Goal: Task Accomplishment & Management: Complete application form

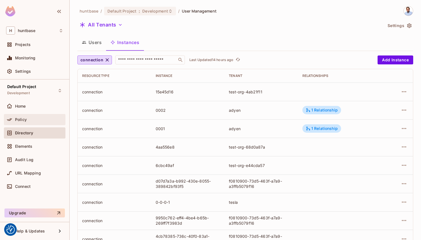
click at [32, 116] on div "Policy" at bounding box center [35, 119] width 62 height 11
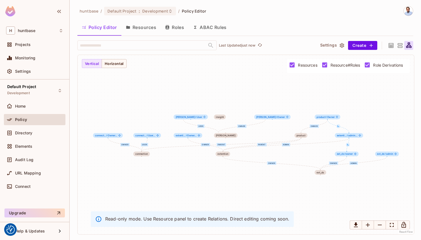
click at [137, 28] on button "Resources" at bounding box center [140, 27] width 39 height 14
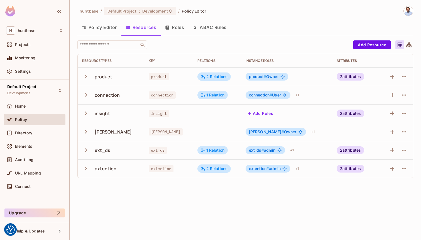
click at [85, 94] on icon "button" at bounding box center [86, 95] width 8 height 8
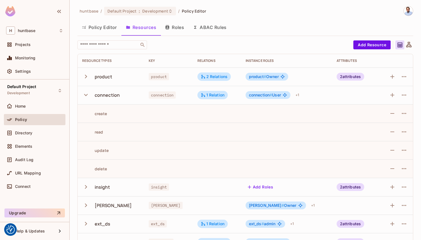
click at [181, 28] on button "Roles" at bounding box center [175, 27] width 28 height 14
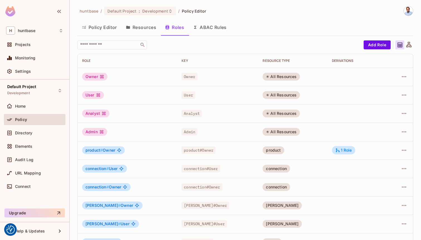
click at [144, 27] on button "Resources" at bounding box center [140, 27] width 39 height 14
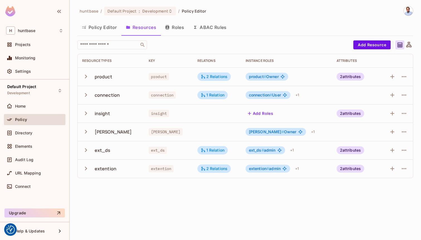
click at [102, 30] on button "Policy Editor" at bounding box center [99, 27] width 44 height 14
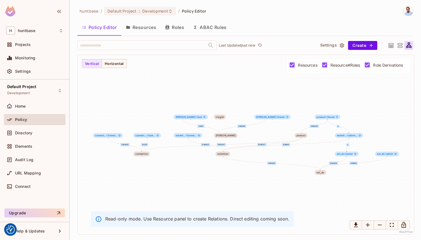
click at [126, 27] on icon "button" at bounding box center [128, 27] width 4 height 3
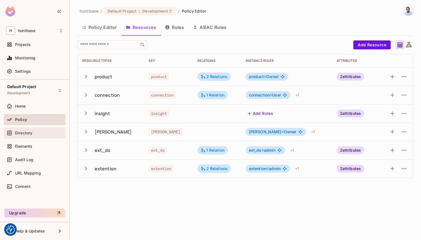
click at [27, 132] on span "Directory" at bounding box center [23, 133] width 17 height 4
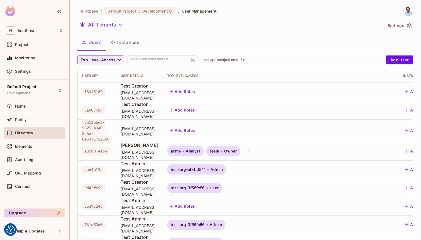
click at [198, 126] on button "Add Roles" at bounding box center [182, 130] width 30 height 9
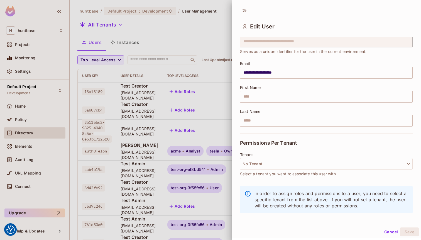
scroll to position [23, 0]
click at [277, 160] on button "No Tenant" at bounding box center [326, 163] width 173 height 12
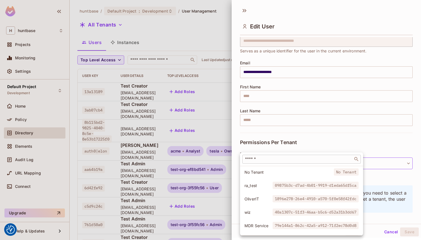
click at [264, 160] on input "text" at bounding box center [298, 159] width 108 height 6
type input "******"
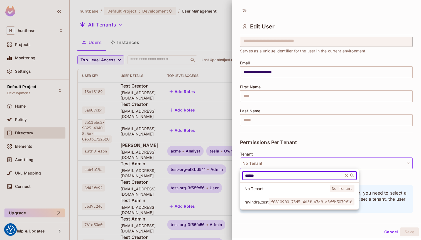
click at [267, 202] on span "ravindra_test" at bounding box center [257, 201] width 24 height 5
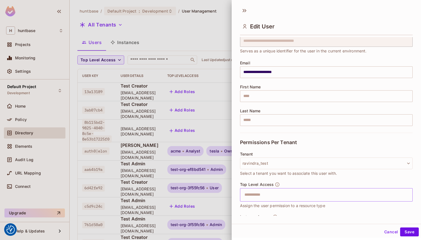
scroll to position [30, 0]
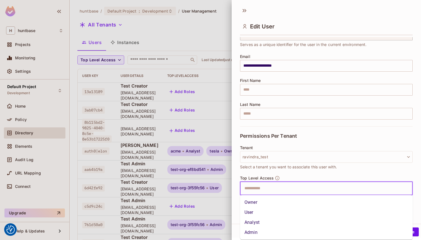
click at [282, 190] on input "text" at bounding box center [321, 188] width 161 height 11
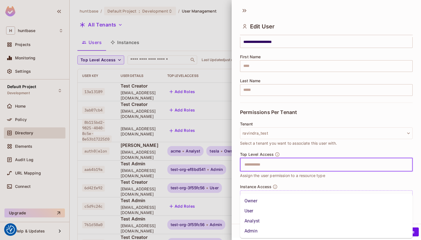
scroll to position [57, 0]
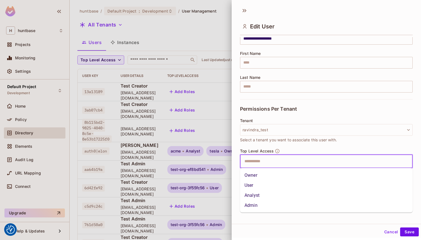
click at [260, 175] on li "Owner" at bounding box center [326, 175] width 173 height 10
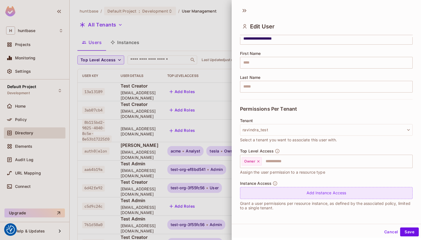
click at [297, 191] on div "Add Instance Access" at bounding box center [326, 193] width 173 height 12
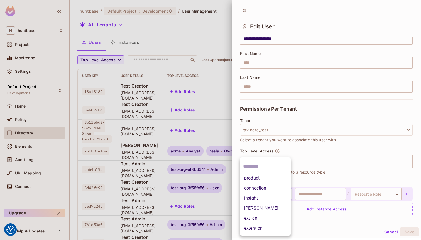
click at [279, 194] on body "We use cookies to enhance your browsing experience, serve personalized ads or c…" at bounding box center [210, 120] width 421 height 240
click at [277, 187] on li "connection" at bounding box center [265, 188] width 51 height 10
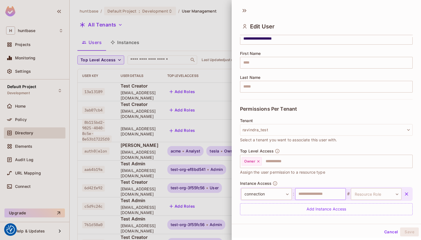
click at [332, 195] on input "text" at bounding box center [320, 194] width 51 height 12
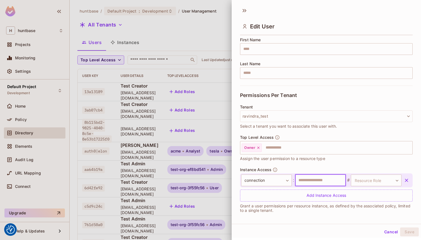
scroll to position [73, 0]
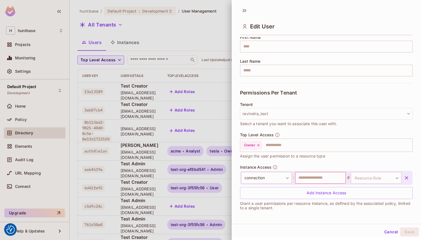
click at [406, 177] on icon "button" at bounding box center [407, 178] width 6 height 6
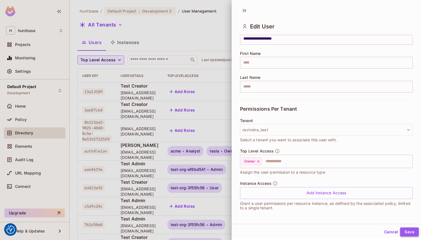
click at [411, 230] on button "Save" at bounding box center [409, 231] width 19 height 9
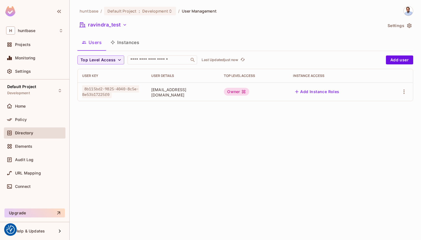
click at [316, 92] on button "Add Instance Roles" at bounding box center [317, 91] width 48 height 9
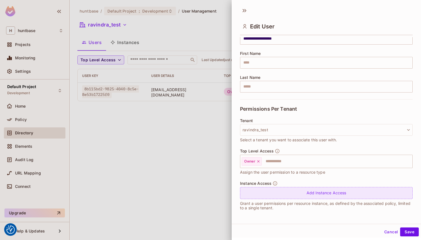
click at [307, 193] on div "Add Instance Access" at bounding box center [326, 193] width 173 height 12
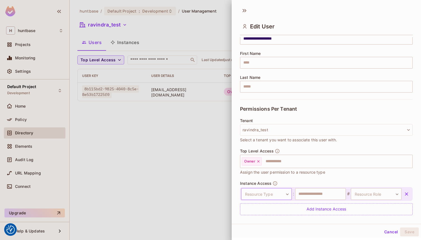
click at [270, 196] on body "We use cookies to enhance your browsing experience, serve personalized ads or c…" at bounding box center [210, 120] width 421 height 240
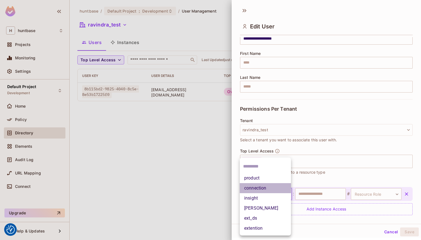
click at [267, 186] on li "connection" at bounding box center [265, 188] width 51 height 10
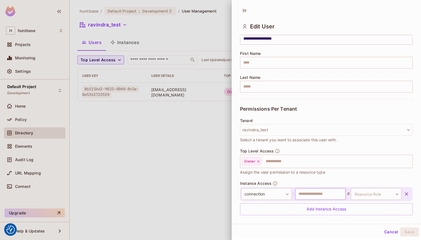
click at [321, 193] on input "text" at bounding box center [320, 194] width 51 height 12
click at [368, 196] on body "We use cookies to enhance your browsing experience, serve personalized ads or c…" at bounding box center [210, 120] width 421 height 240
click at [368, 226] on li "Owner" at bounding box center [375, 228] width 51 height 10
type input "*****"
click at [315, 193] on input "text" at bounding box center [320, 194] width 51 height 12
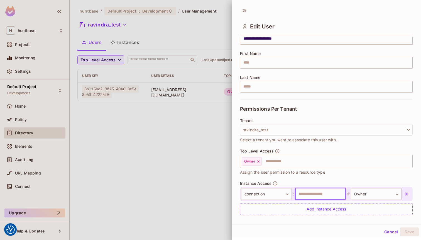
click at [315, 193] on input "text" at bounding box center [320, 194] width 51 height 12
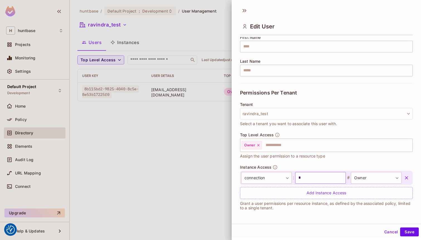
click at [314, 181] on input "*" at bounding box center [320, 178] width 51 height 12
click at [313, 178] on input "text" at bounding box center [320, 178] width 51 height 12
click at [410, 231] on button "Save" at bounding box center [409, 231] width 19 height 9
